Goal: Obtain resource: Download file/media

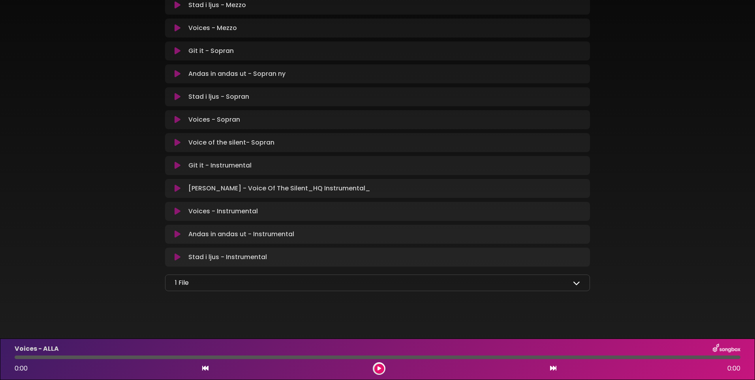
scroll to position [448, 0]
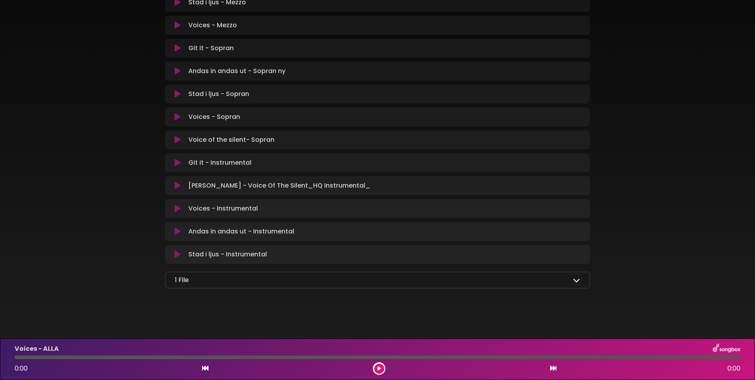
click at [576, 280] on icon at bounding box center [576, 279] width 7 height 7
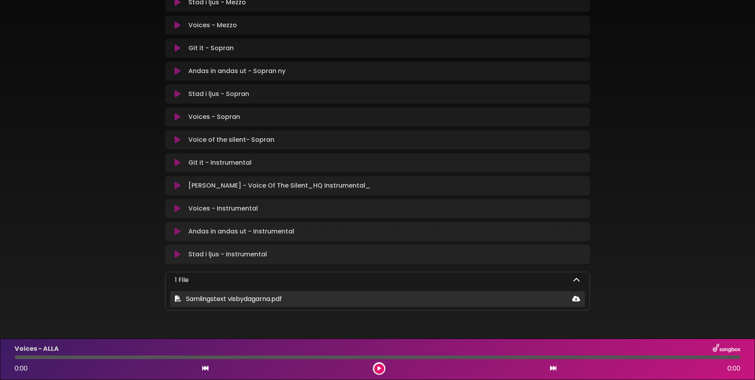
click at [576, 297] on icon at bounding box center [576, 298] width 8 height 6
click at [576, 298] on icon at bounding box center [576, 298] width 8 height 6
click at [576, 297] on icon at bounding box center [576, 298] width 8 height 6
click at [575, 297] on icon at bounding box center [576, 298] width 8 height 6
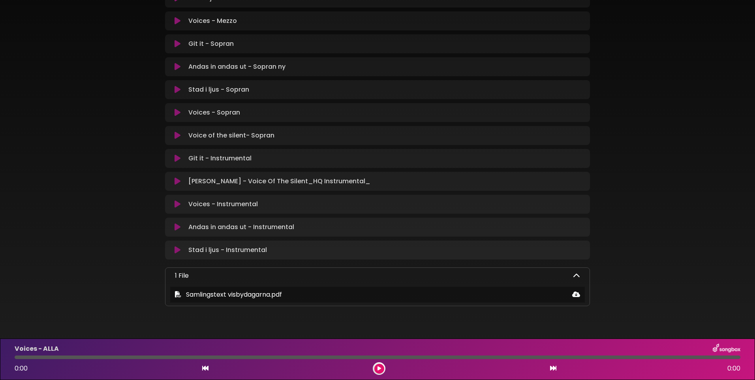
scroll to position [470, 0]
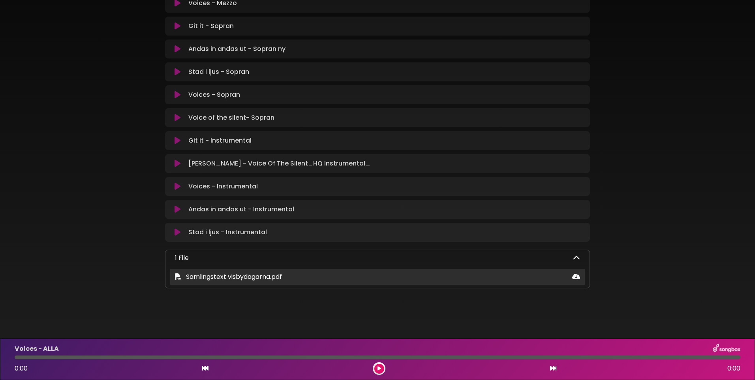
click at [574, 276] on icon at bounding box center [576, 276] width 8 height 6
click at [578, 276] on icon at bounding box center [576, 276] width 8 height 6
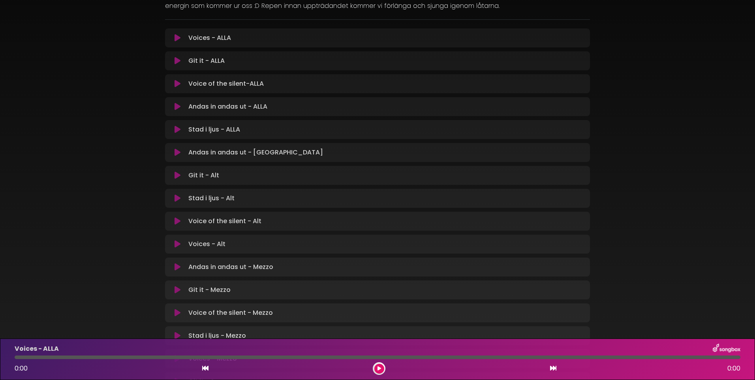
scroll to position [75, 0]
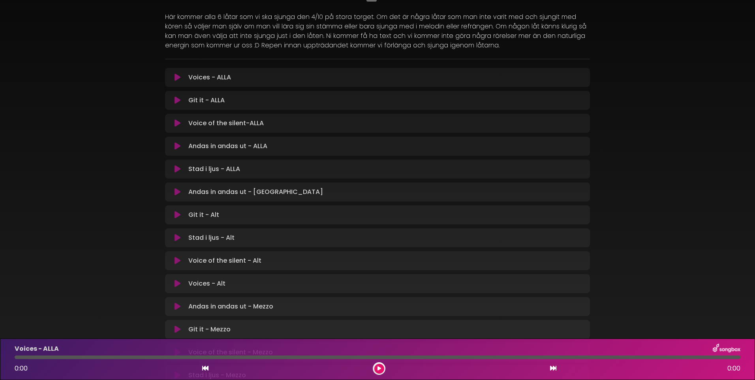
click at [706, 213] on div "Uppträdande 4/10 14.00 på Stora Torget Vocal Motion PDF" at bounding box center [377, 315] width 755 height 762
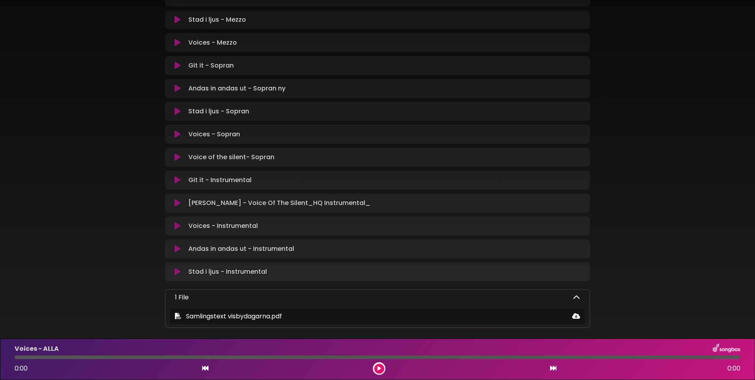
scroll to position [470, 0]
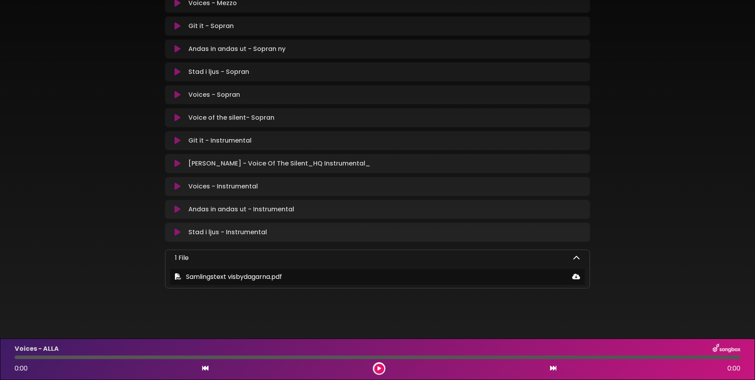
click at [575, 257] on icon at bounding box center [576, 257] width 7 height 7
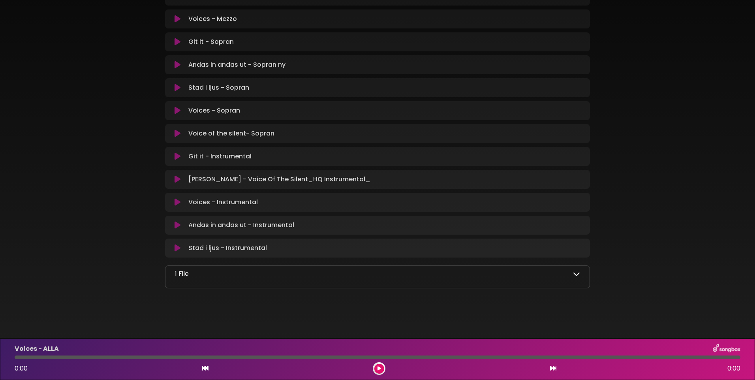
scroll to position [448, 0]
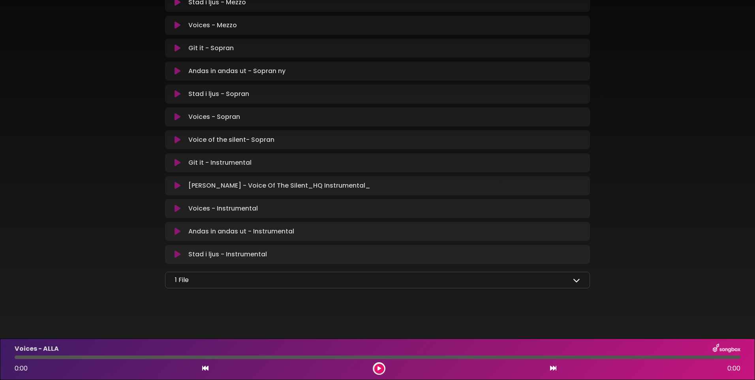
click at [577, 280] on icon at bounding box center [576, 279] width 7 height 7
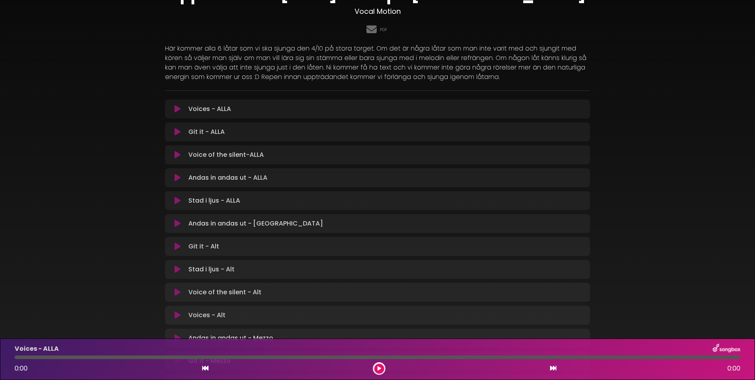
scroll to position [0, 0]
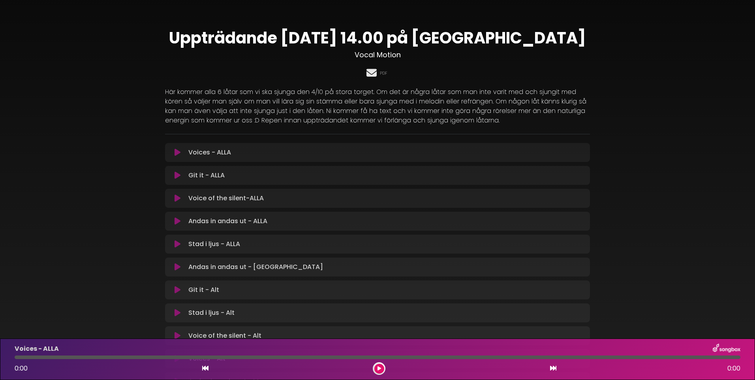
click at [370, 72] on icon at bounding box center [371, 73] width 13 height 10
click at [385, 71] on link "PDF" at bounding box center [384, 73] width 8 height 7
